Goal: Task Accomplishment & Management: Complete application form

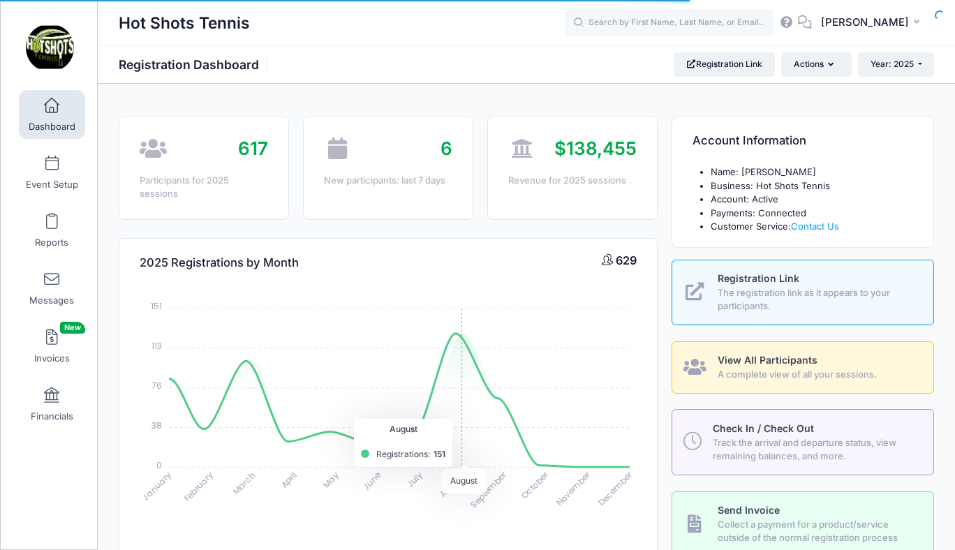
select select
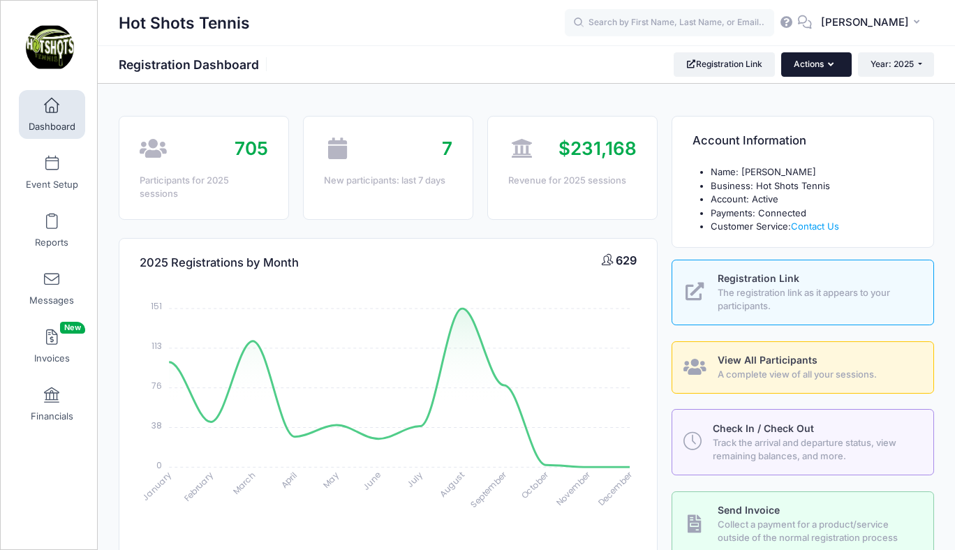
click at [807, 63] on button "Actions" at bounding box center [816, 64] width 70 height 24
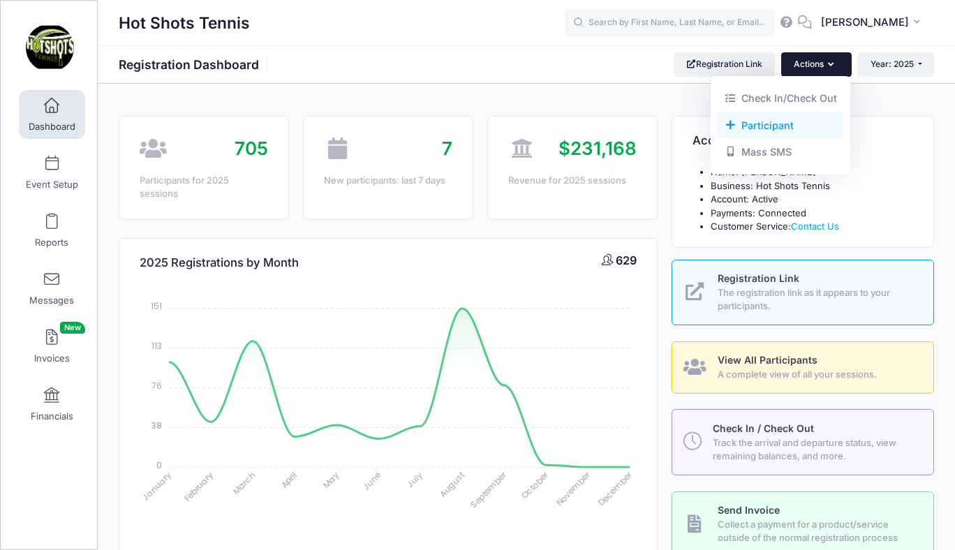
click at [767, 122] on link "Participant" at bounding box center [780, 125] width 126 height 27
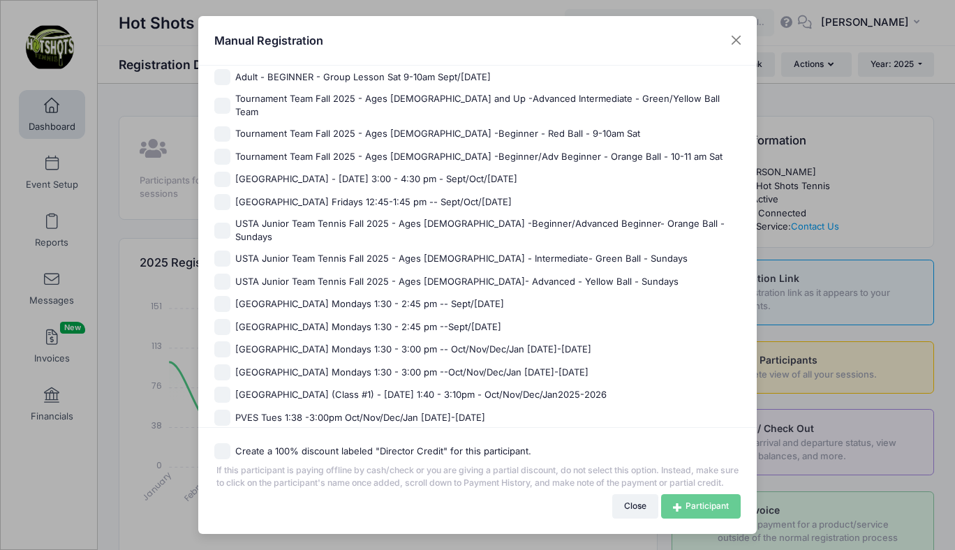
scroll to position [1072, 0]
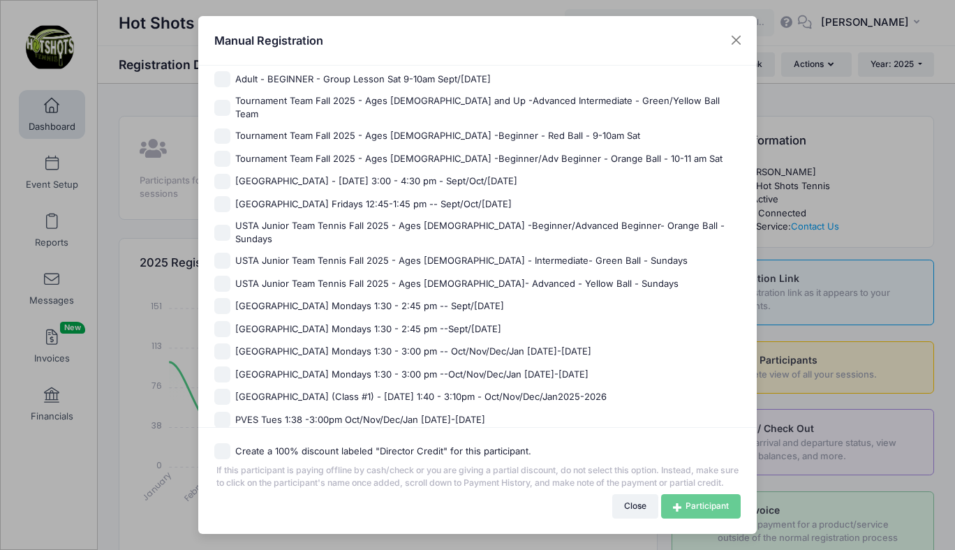
click at [340, 129] on span "Tournament Team Fall 2025 - Ages [DEMOGRAPHIC_DATA] -Beginner - Red Ball - 9-10…" at bounding box center [437, 136] width 405 height 14
click at [230, 128] on input "Tournament Team Fall 2025 - Ages [DEMOGRAPHIC_DATA] -Beginner - Red Ball - 9-10…" at bounding box center [222, 136] width 16 height 16
checkbox input "true"
click at [682, 501] on link "Participant" at bounding box center [701, 506] width 80 height 24
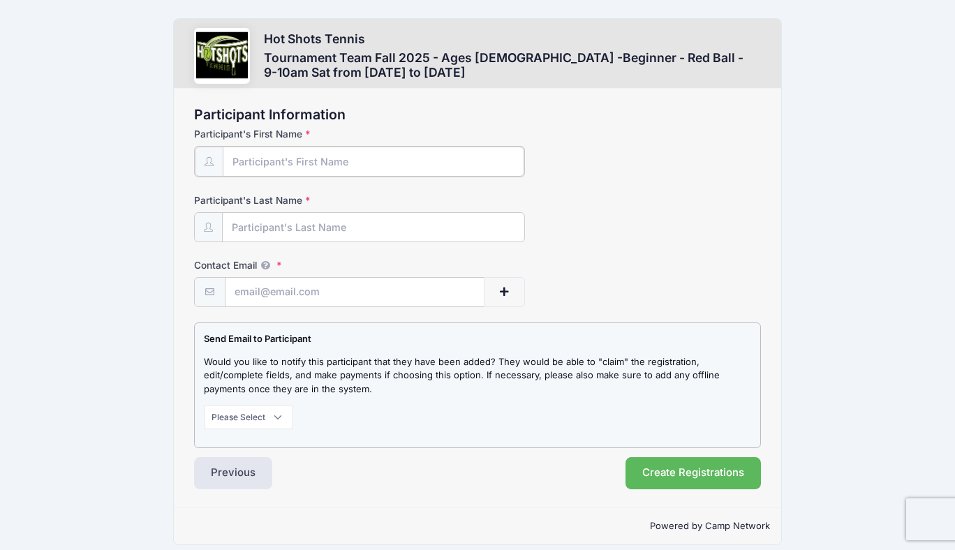
click at [341, 163] on input "Participant's First Name" at bounding box center [373, 162] width 301 height 30
paste input "Massimo David"
type input "Massimo"
click at [298, 221] on input "Participant's Last Name" at bounding box center [373, 227] width 301 height 30
type input "David"
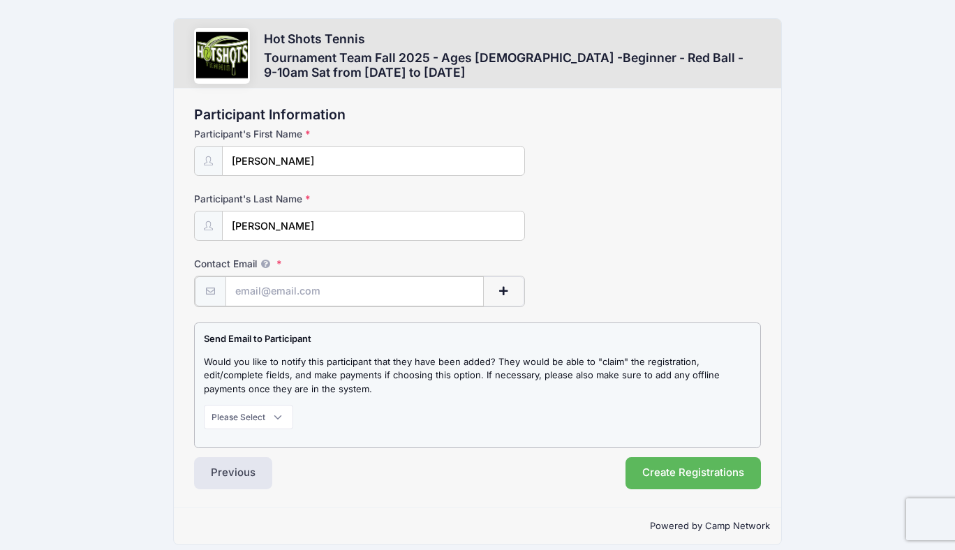
click at [301, 294] on input "Contact Email" at bounding box center [355, 292] width 258 height 30
paste input "ashleyeidmann@gmail.com"
type input "[EMAIL_ADDRESS][DOMAIN_NAME]"
click at [252, 416] on select "Please Select Don't Notify Notify" at bounding box center [248, 416] width 89 height 24
select select "1"
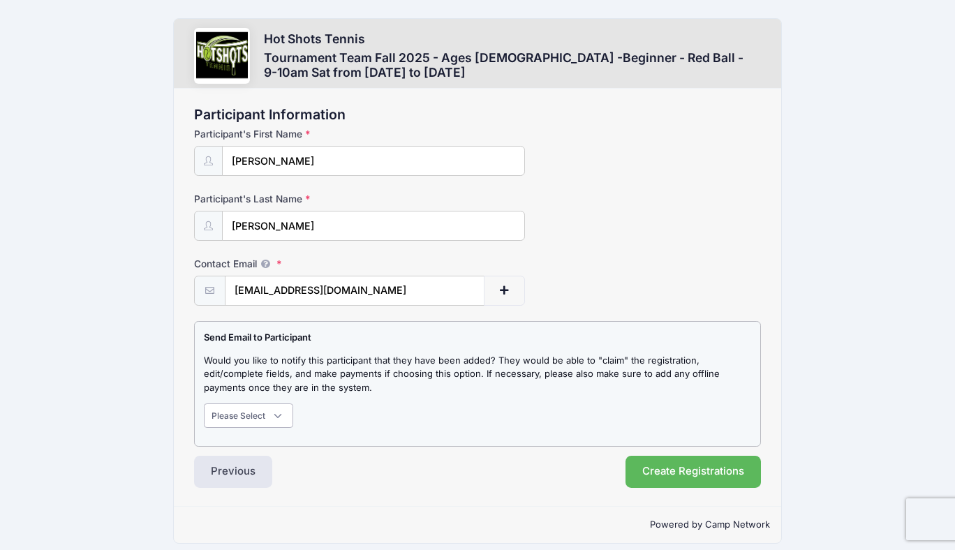
click at [204, 404] on select "Please Select Don't Notify Notify" at bounding box center [248, 416] width 89 height 24
click at [691, 470] on button "Create Registrations" at bounding box center [693, 472] width 135 height 32
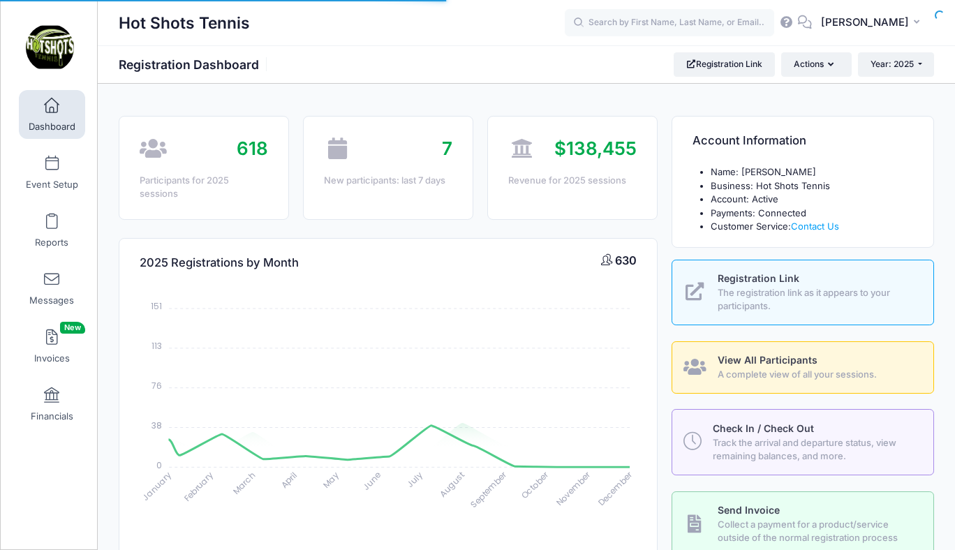
select select
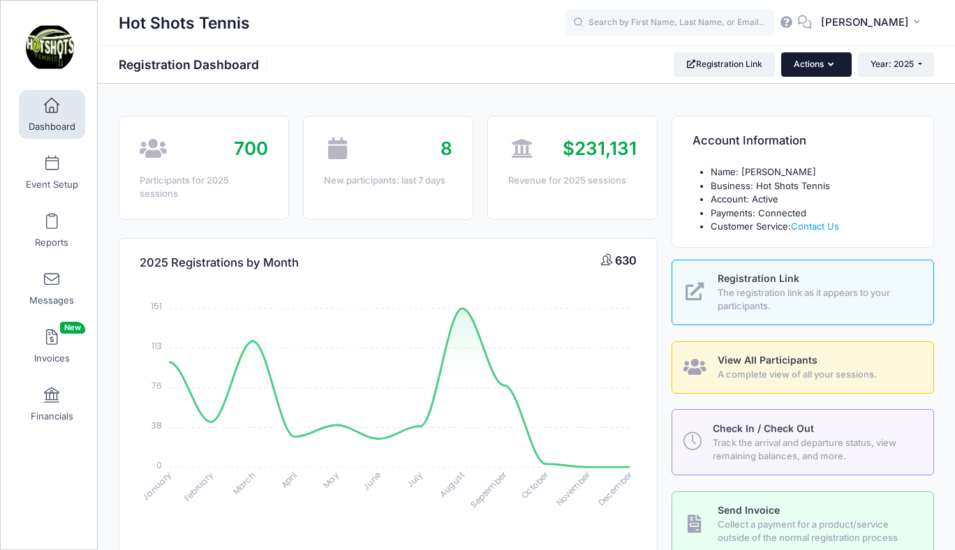
click at [814, 63] on button "Actions" at bounding box center [816, 64] width 70 height 24
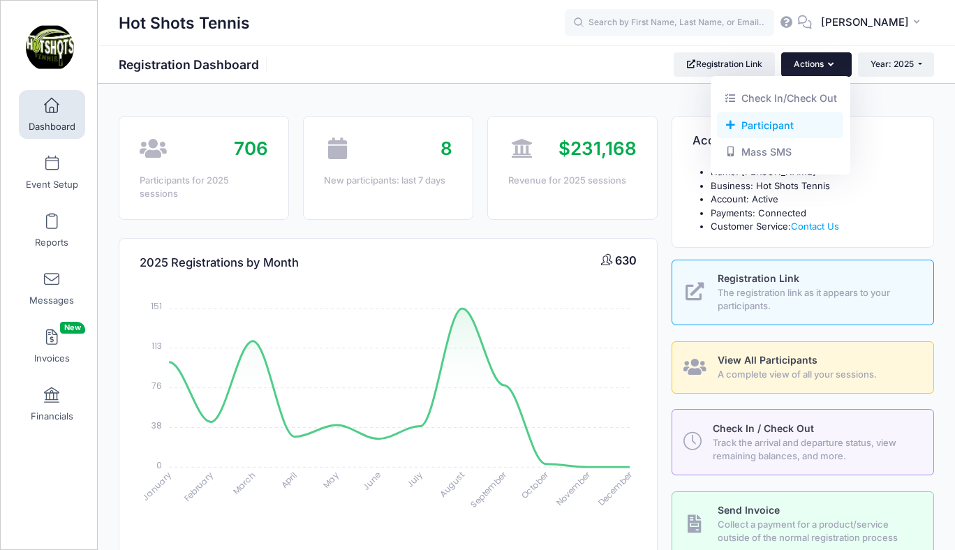
click at [756, 123] on link "Participant" at bounding box center [780, 125] width 126 height 27
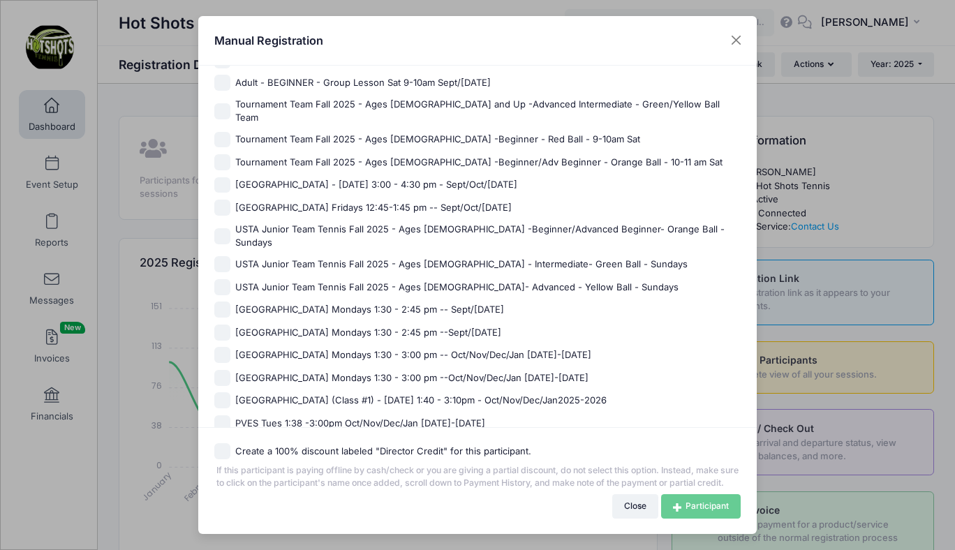
scroll to position [1065, 0]
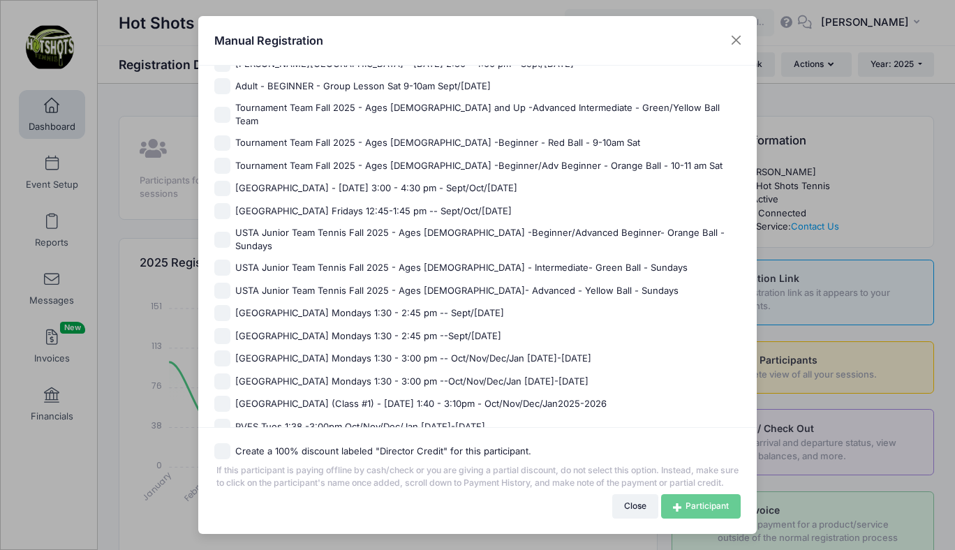
click at [365, 159] on span "Tournament Team Fall 2025 - Ages [DEMOGRAPHIC_DATA] -Beginner/Adv Beginner - Or…" at bounding box center [478, 166] width 487 height 14
click at [230, 158] on input "Tournament Team Fall 2025 - Ages [DEMOGRAPHIC_DATA] -Beginner/Adv Beginner - Or…" at bounding box center [222, 166] width 16 height 16
checkbox input "true"
click at [698, 505] on link "Participant" at bounding box center [701, 506] width 80 height 24
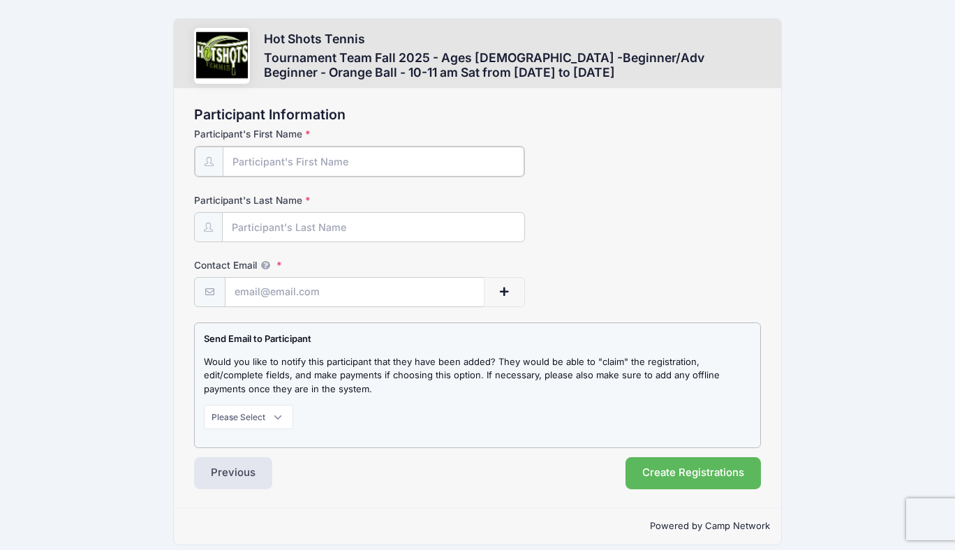
click at [320, 159] on input "Participant's First Name" at bounding box center [373, 162] width 301 height 30
type input "[PERSON_NAME]"
click at [303, 235] on input "Participant's Last Name" at bounding box center [373, 227] width 301 height 30
type input "[PERSON_NAME]"
click at [304, 285] on input "Contact Email" at bounding box center [355, 292] width 258 height 30
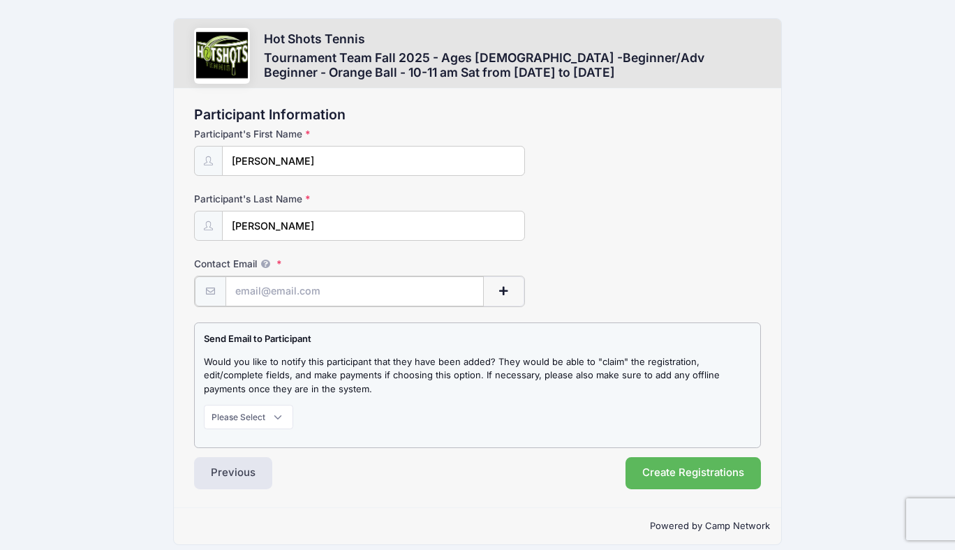
paste input "[EMAIL_ADDRESS][DOMAIN_NAME]"
type input "[EMAIL_ADDRESS][DOMAIN_NAME]"
click at [256, 414] on select "Please Select Don't Notify Notify" at bounding box center [248, 416] width 89 height 24
select select "1"
click at [204, 404] on select "Please Select Don't Notify Notify" at bounding box center [248, 416] width 89 height 24
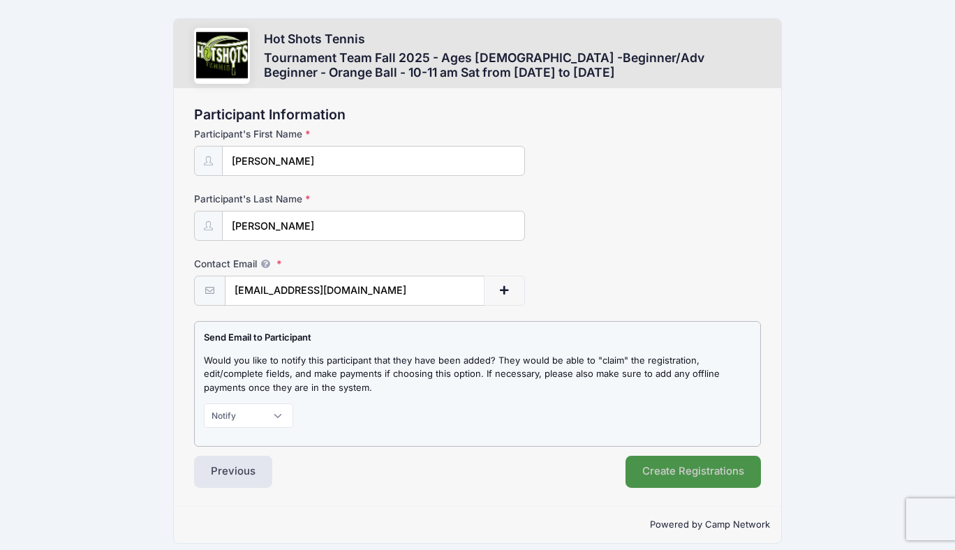
click at [661, 471] on button "Create Registrations" at bounding box center [693, 472] width 135 height 32
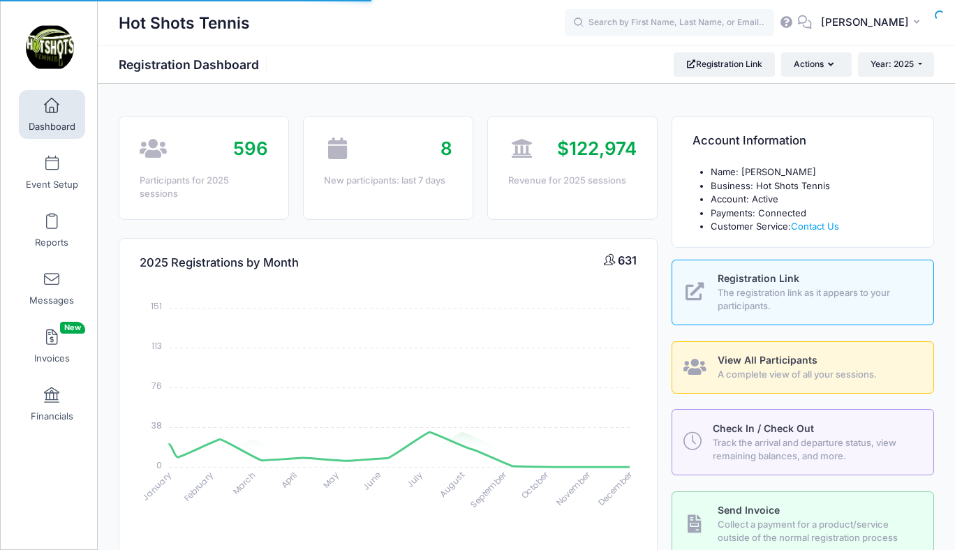
select select
